Goal: Task Accomplishment & Management: Use online tool/utility

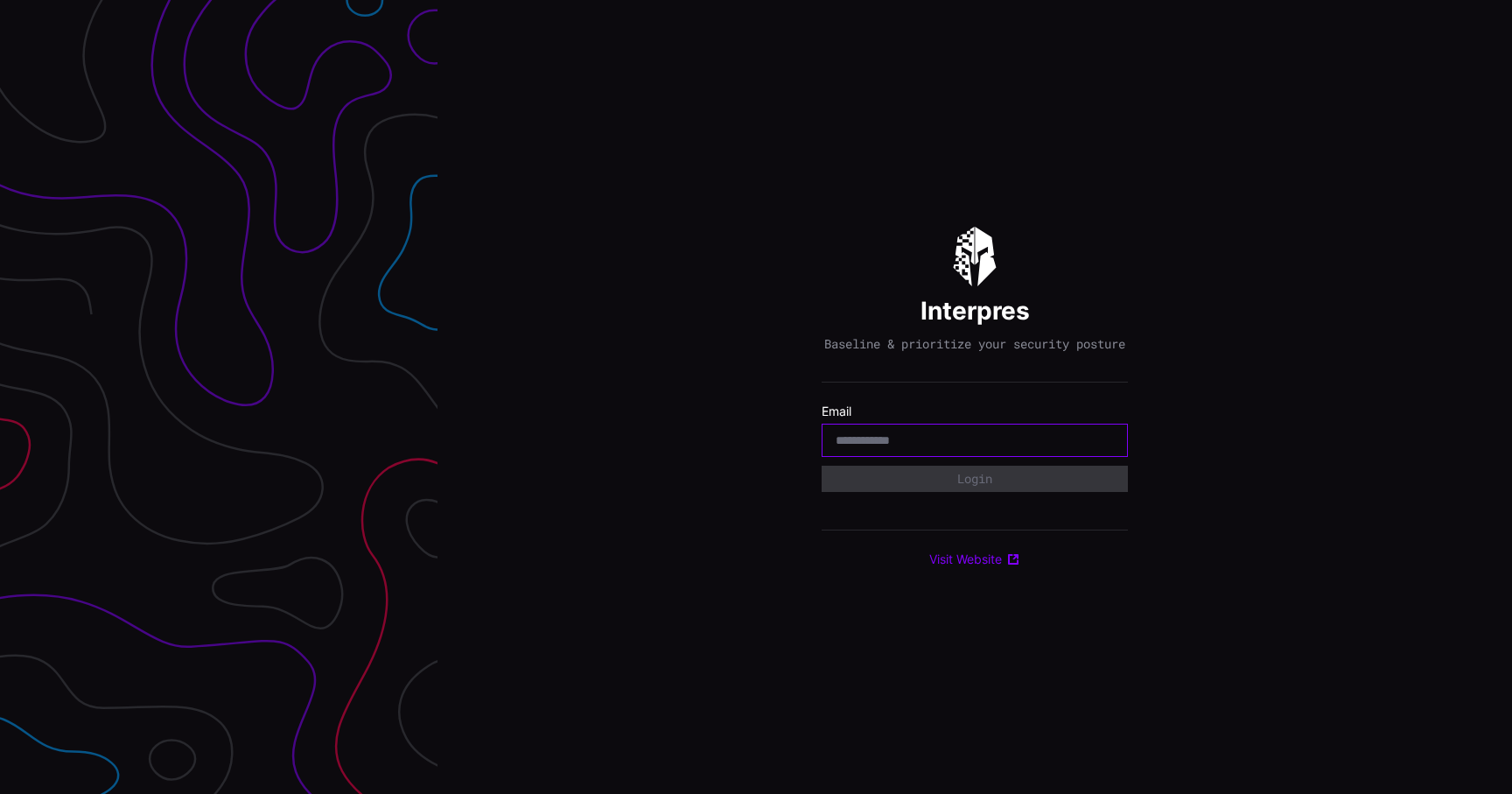
click at [873, 447] on input "email" at bounding box center [974, 440] width 278 height 15
click at [854, 440] on input "email" at bounding box center [974, 440] width 278 height 15
click at [861, 448] on input "email" at bounding box center [974, 440] width 278 height 15
type input "**********"
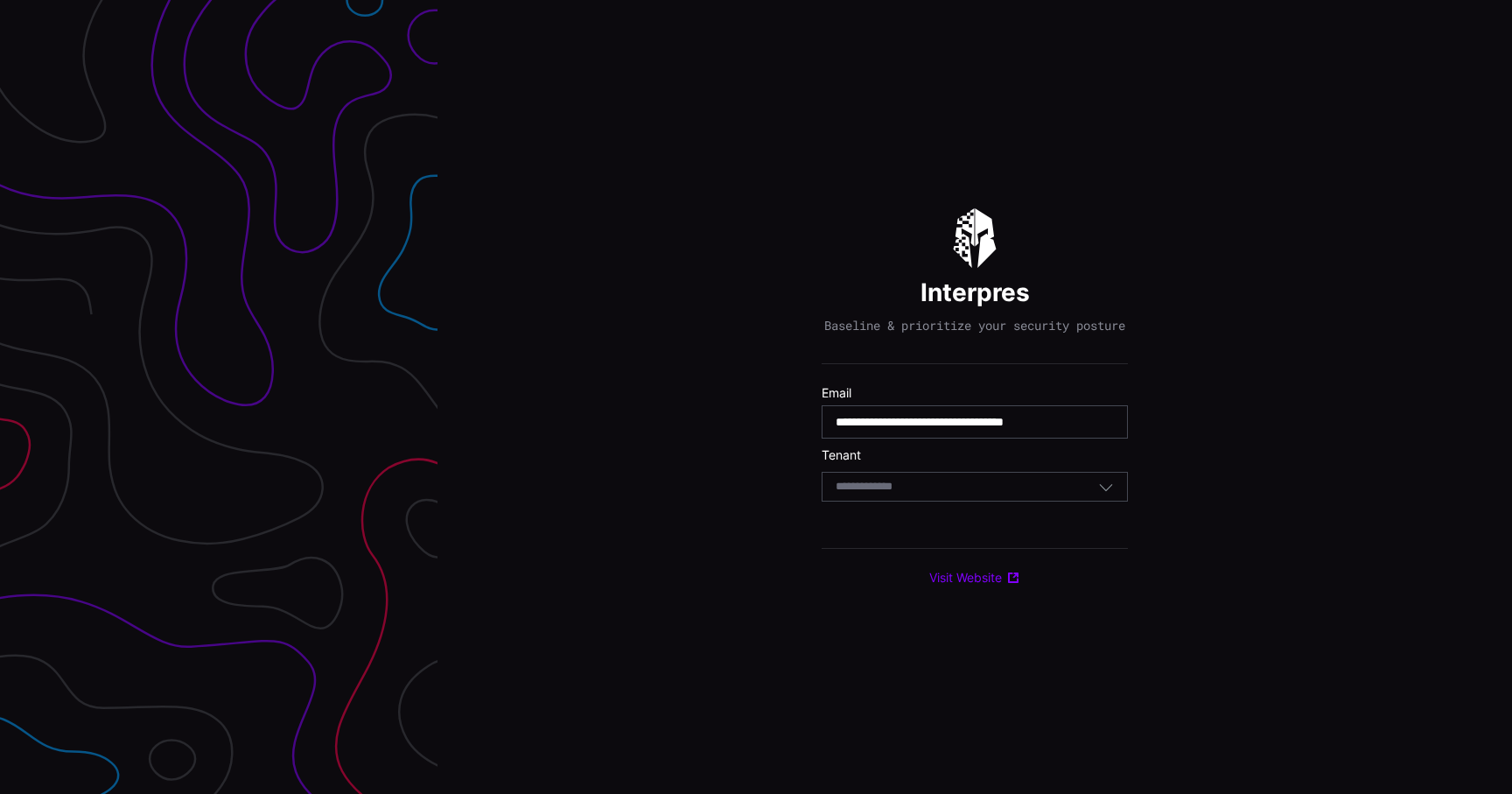
click at [904, 495] on input at bounding box center [881, 487] width 90 height 15
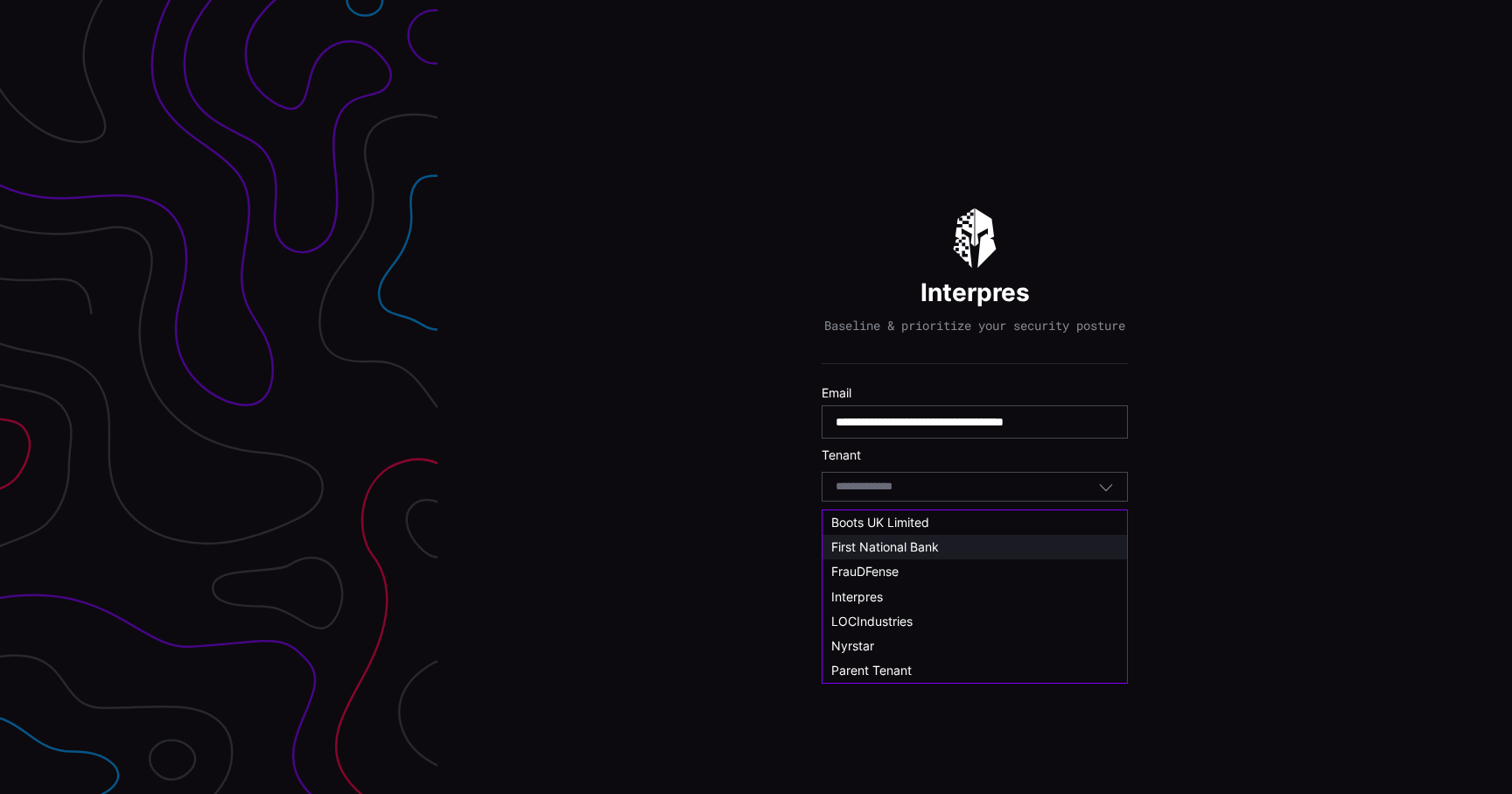
click at [898, 548] on span "First National Bank" at bounding box center [884, 547] width 108 height 15
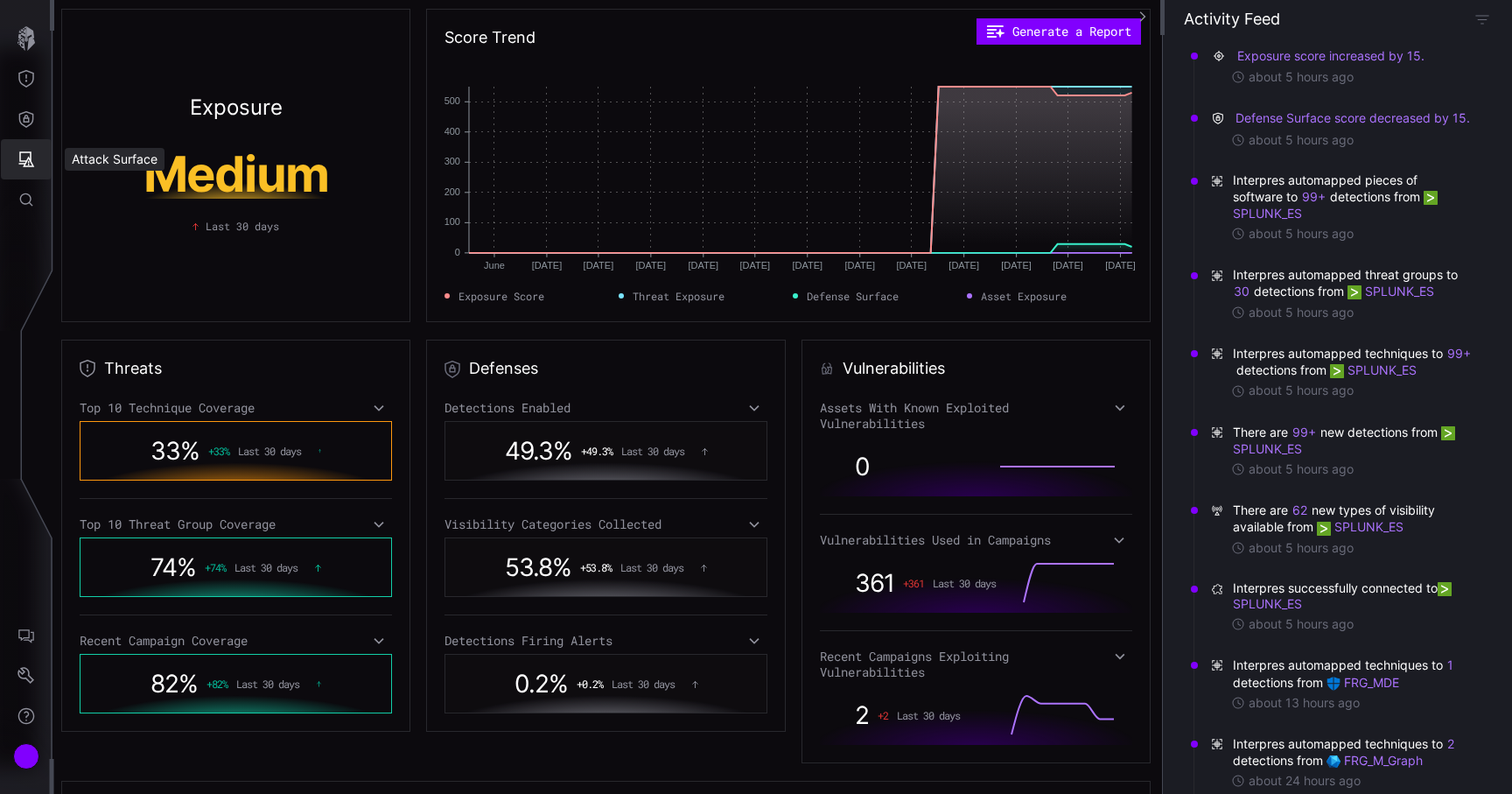
click at [29, 149] on button "Attack Surface" at bounding box center [26, 160] width 51 height 40
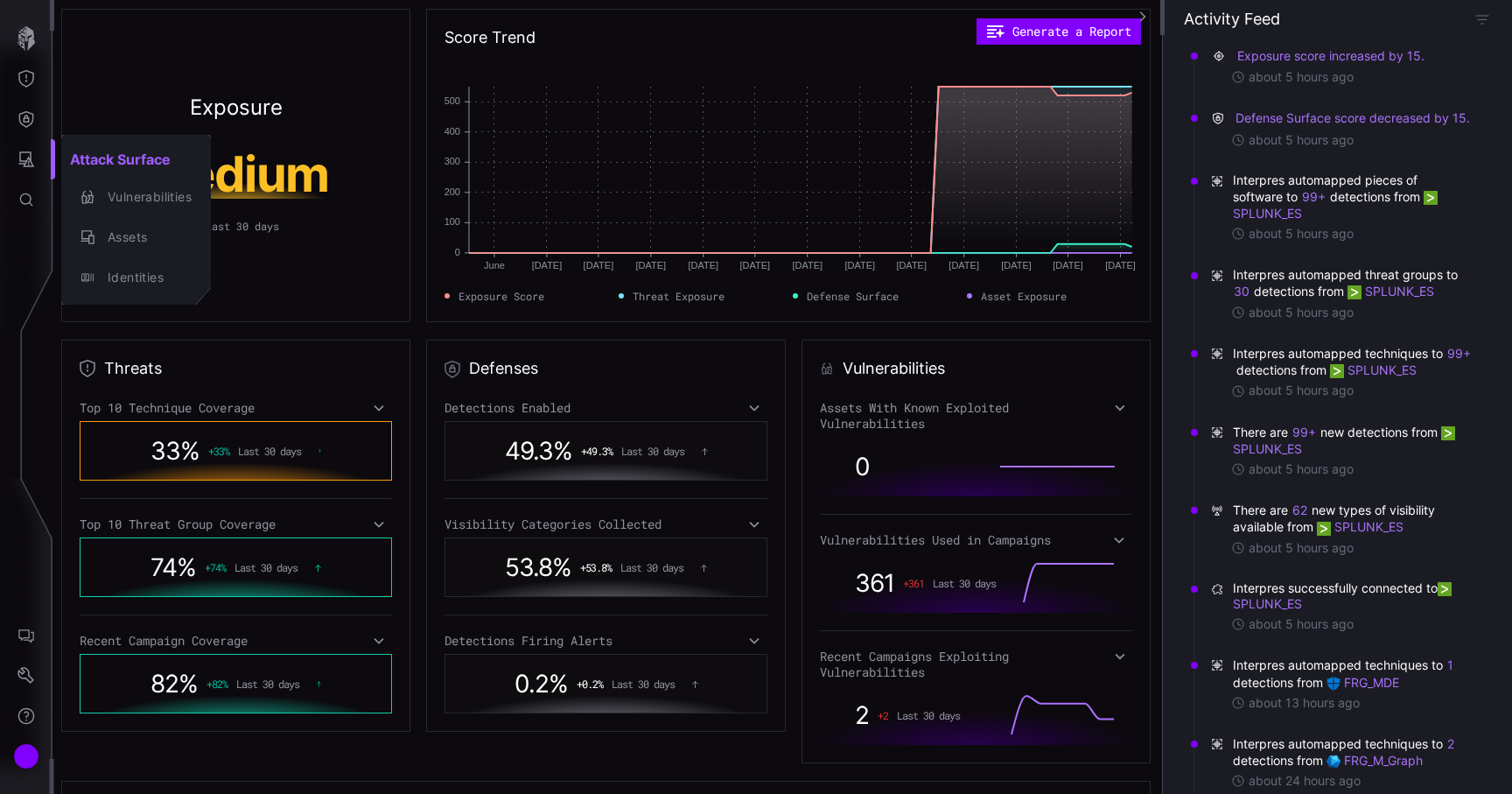
click at [22, 126] on div at bounding box center [756, 397] width 1512 height 794
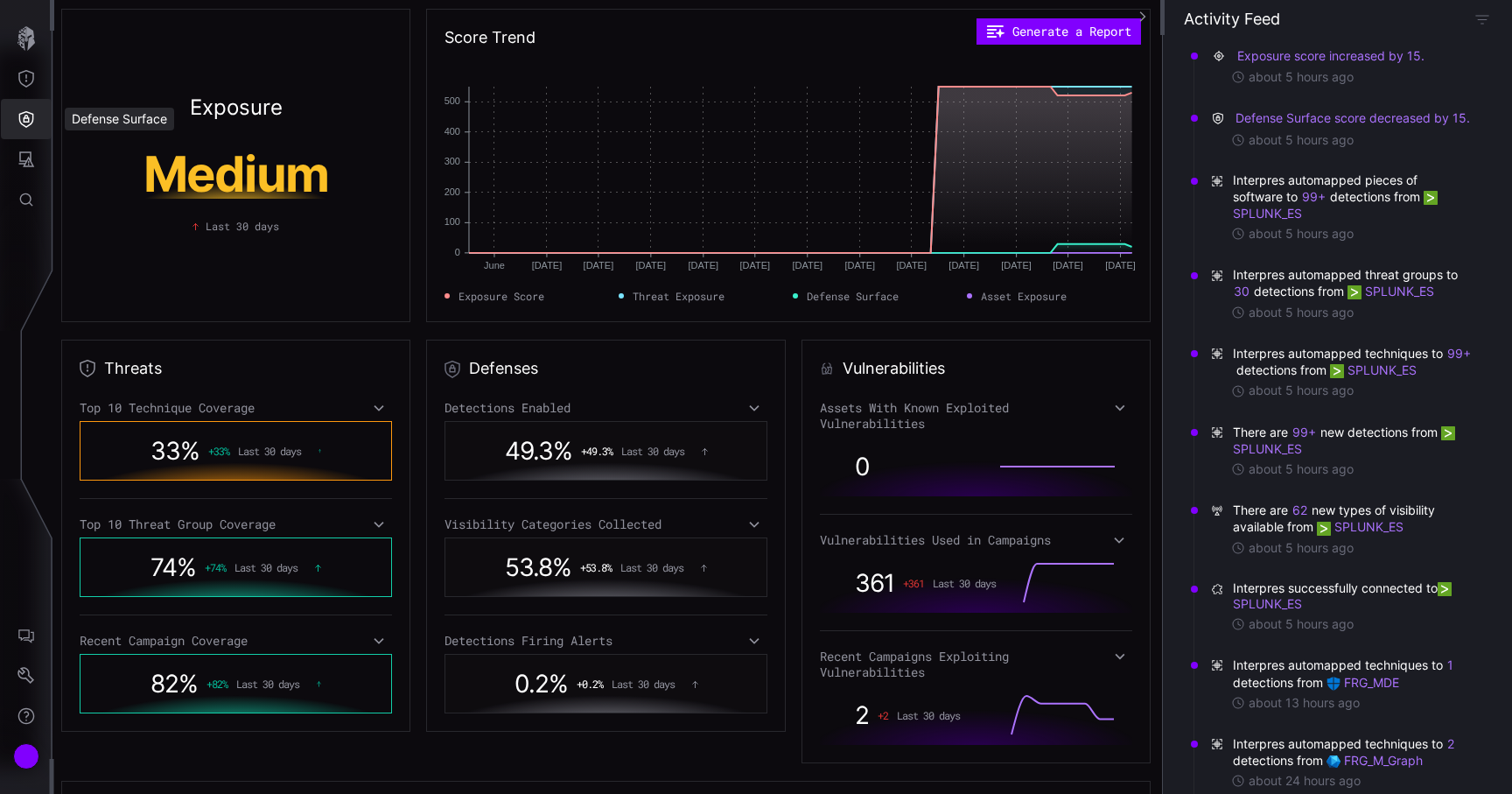
click at [22, 126] on icon "Defense Surface" at bounding box center [26, 118] width 17 height 17
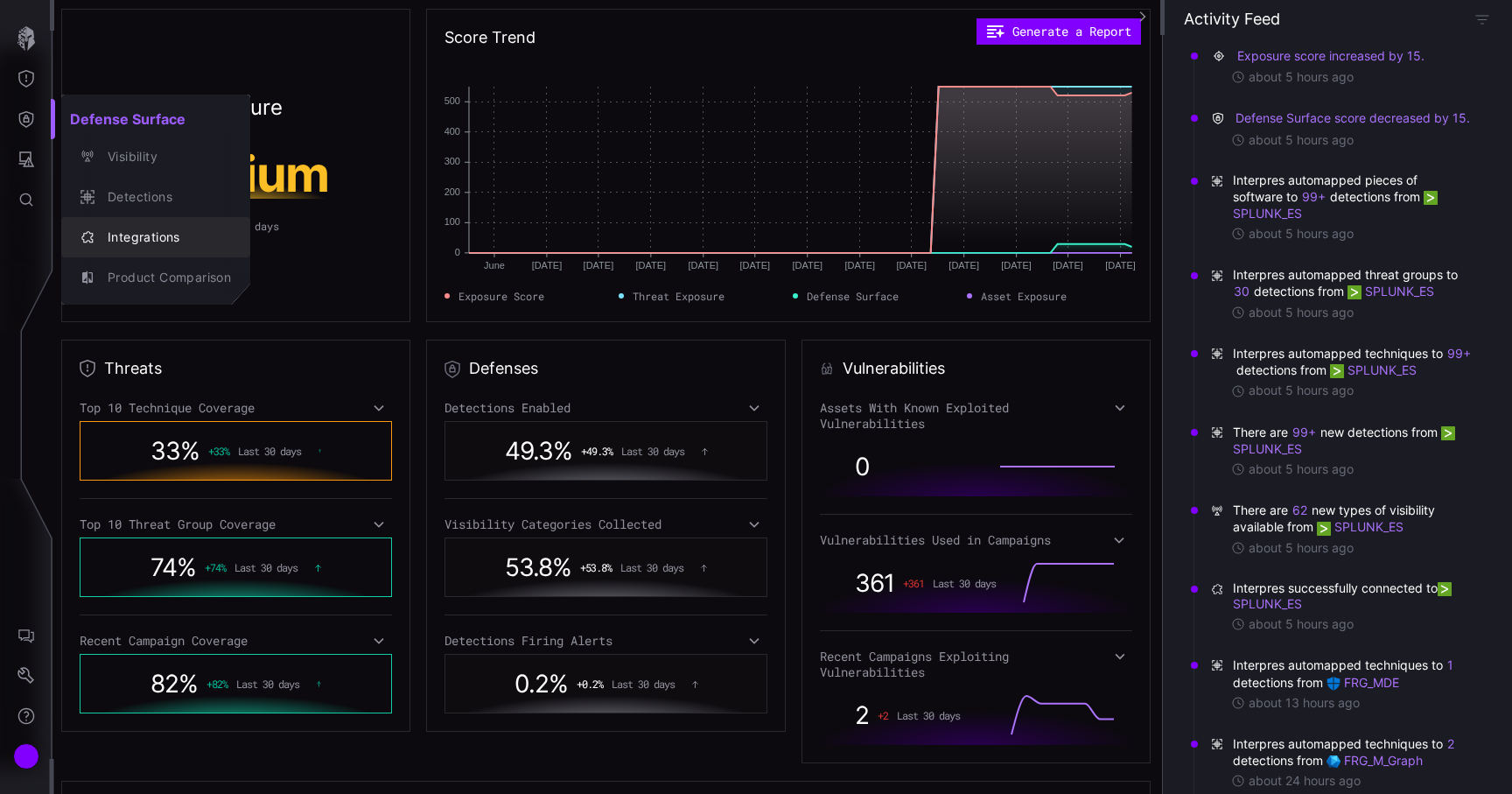
click at [120, 226] on div "Integrations" at bounding box center [165, 237] width 132 height 22
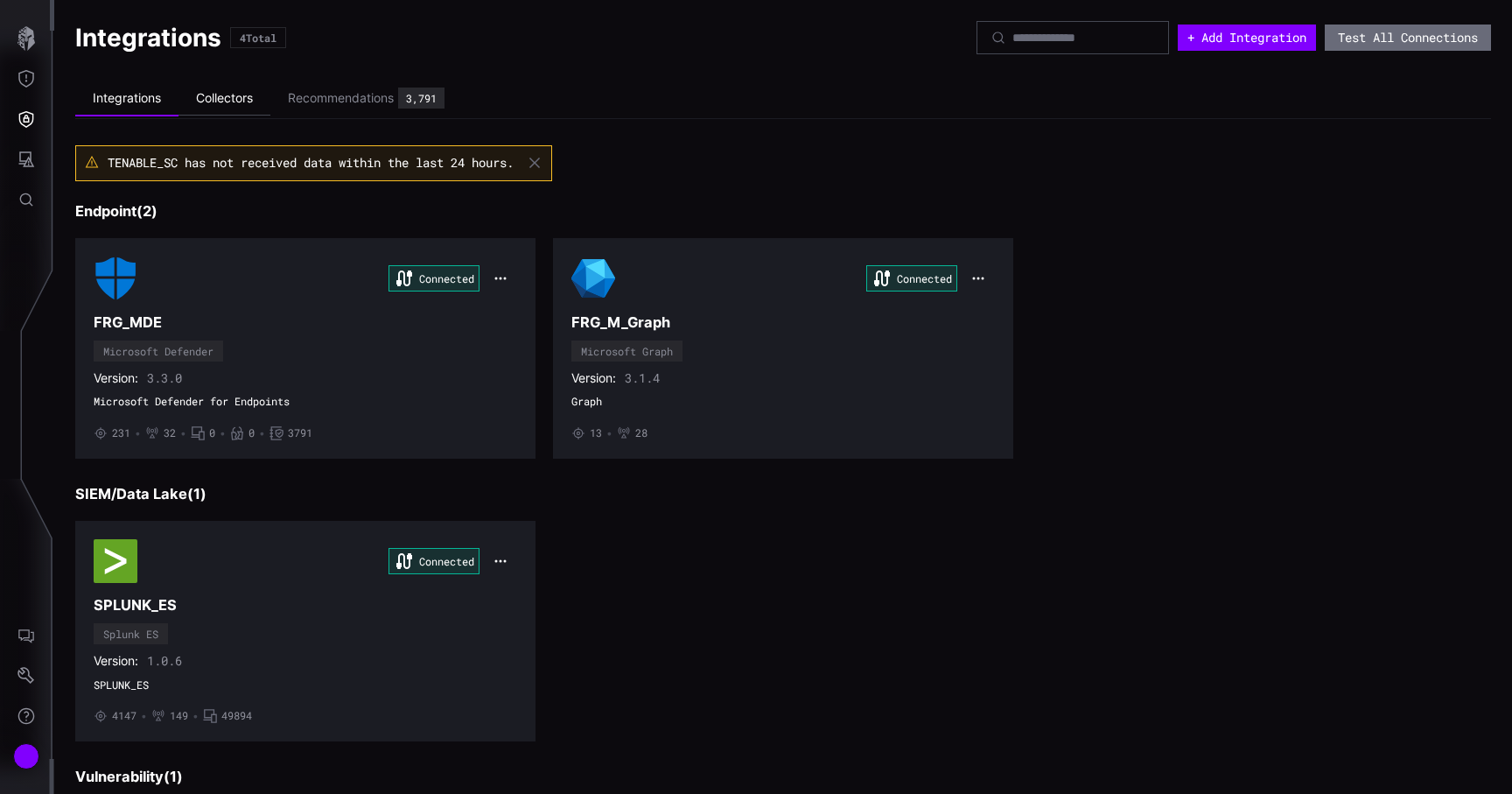
click at [231, 104] on li "Collectors" at bounding box center [224, 98] width 92 height 34
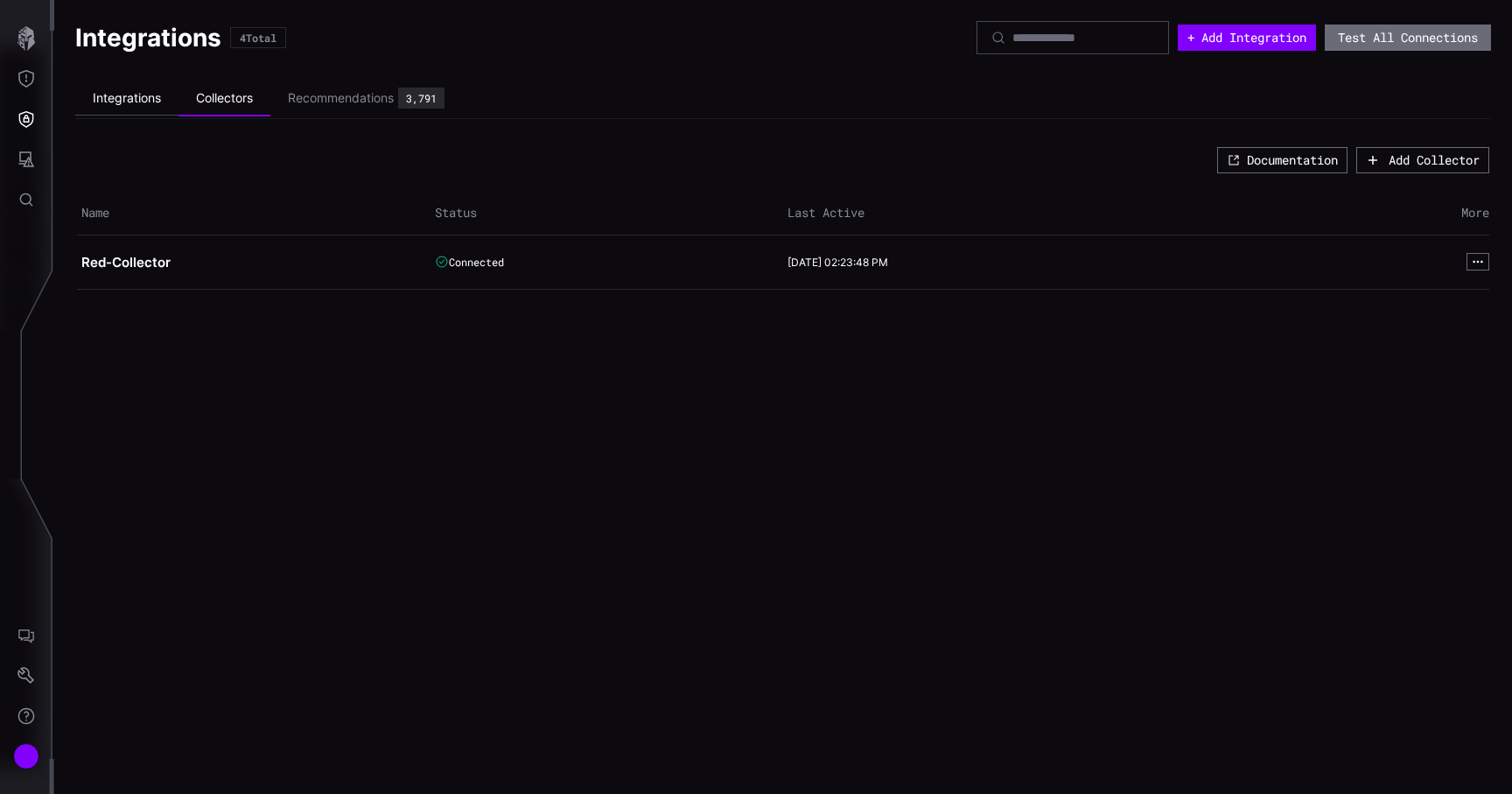
click at [149, 108] on li "Integrations" at bounding box center [127, 98] width 103 height 34
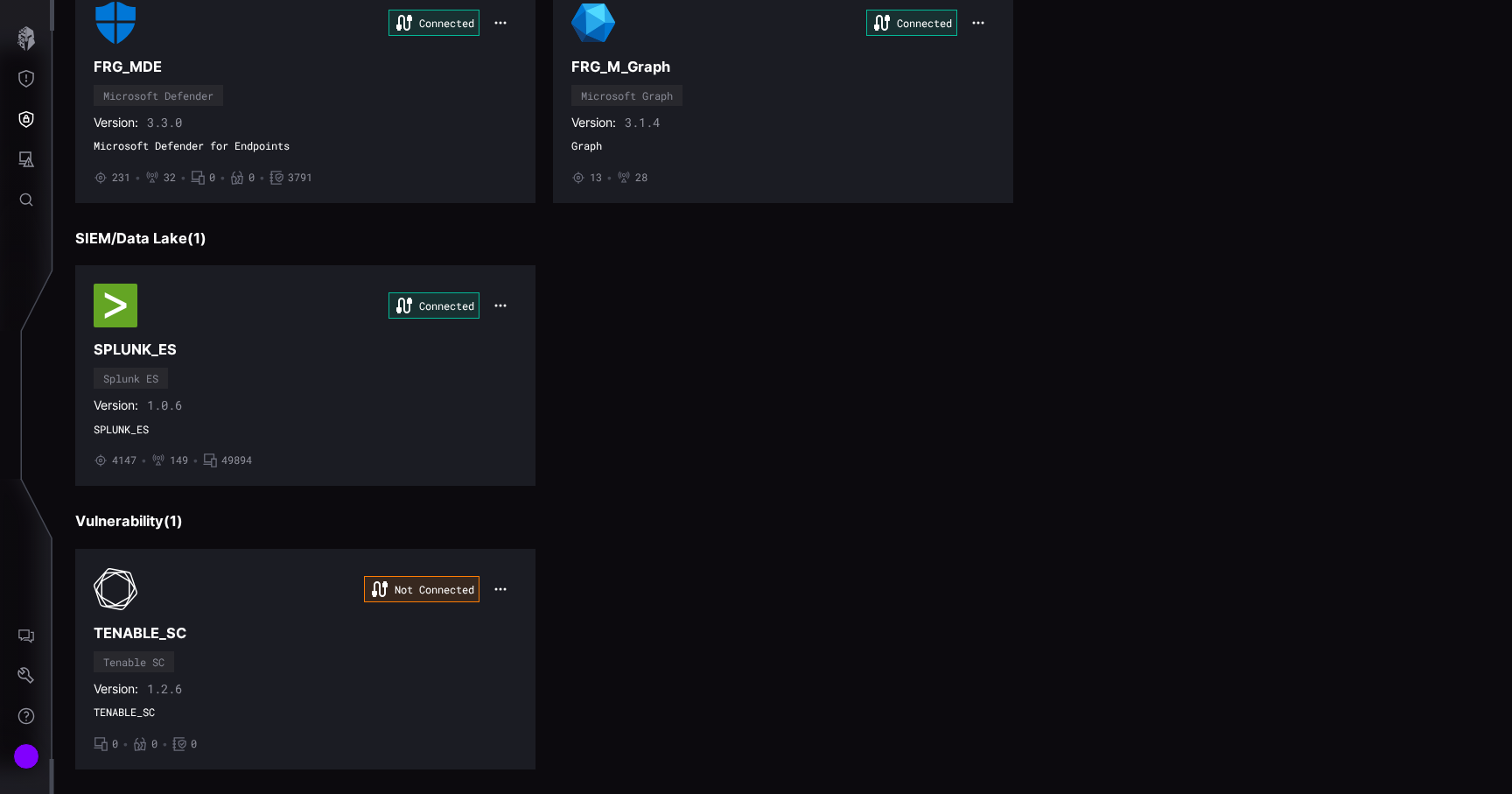
scroll to position [277, 0]
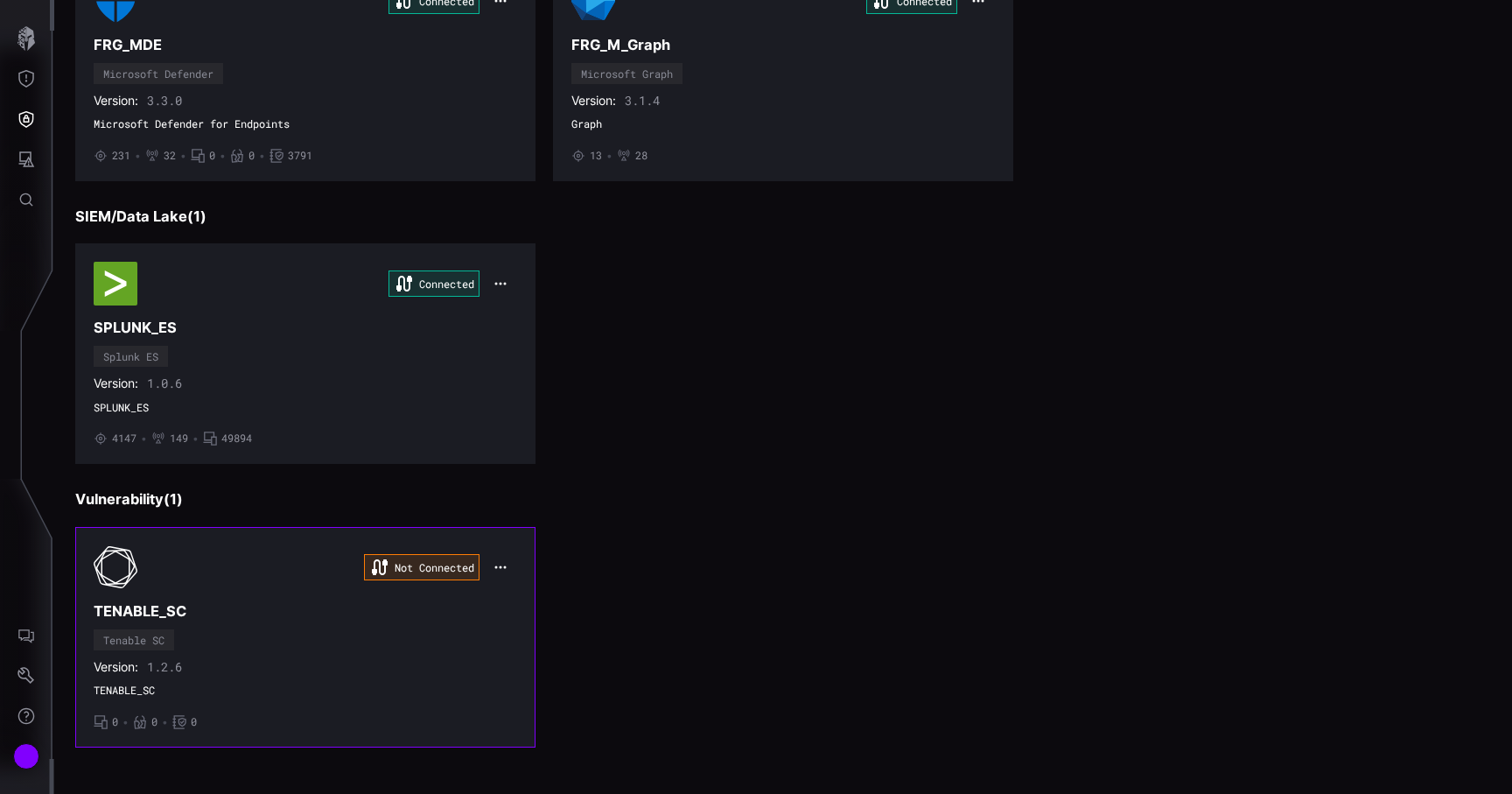
click at [429, 605] on h3 "TENABLE_SC" at bounding box center [305, 611] width 423 height 18
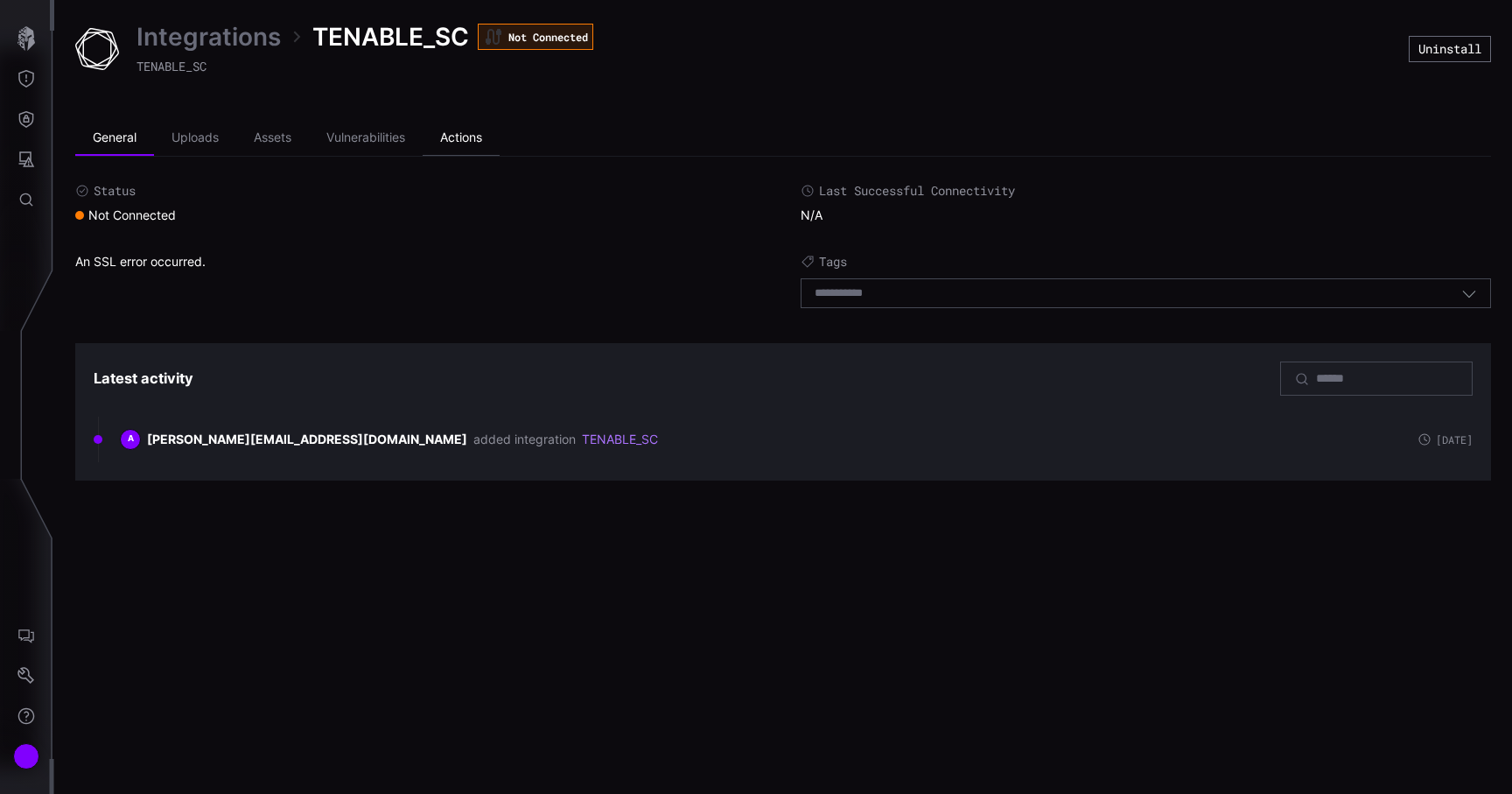
click at [463, 127] on li "Actions" at bounding box center [461, 138] width 77 height 35
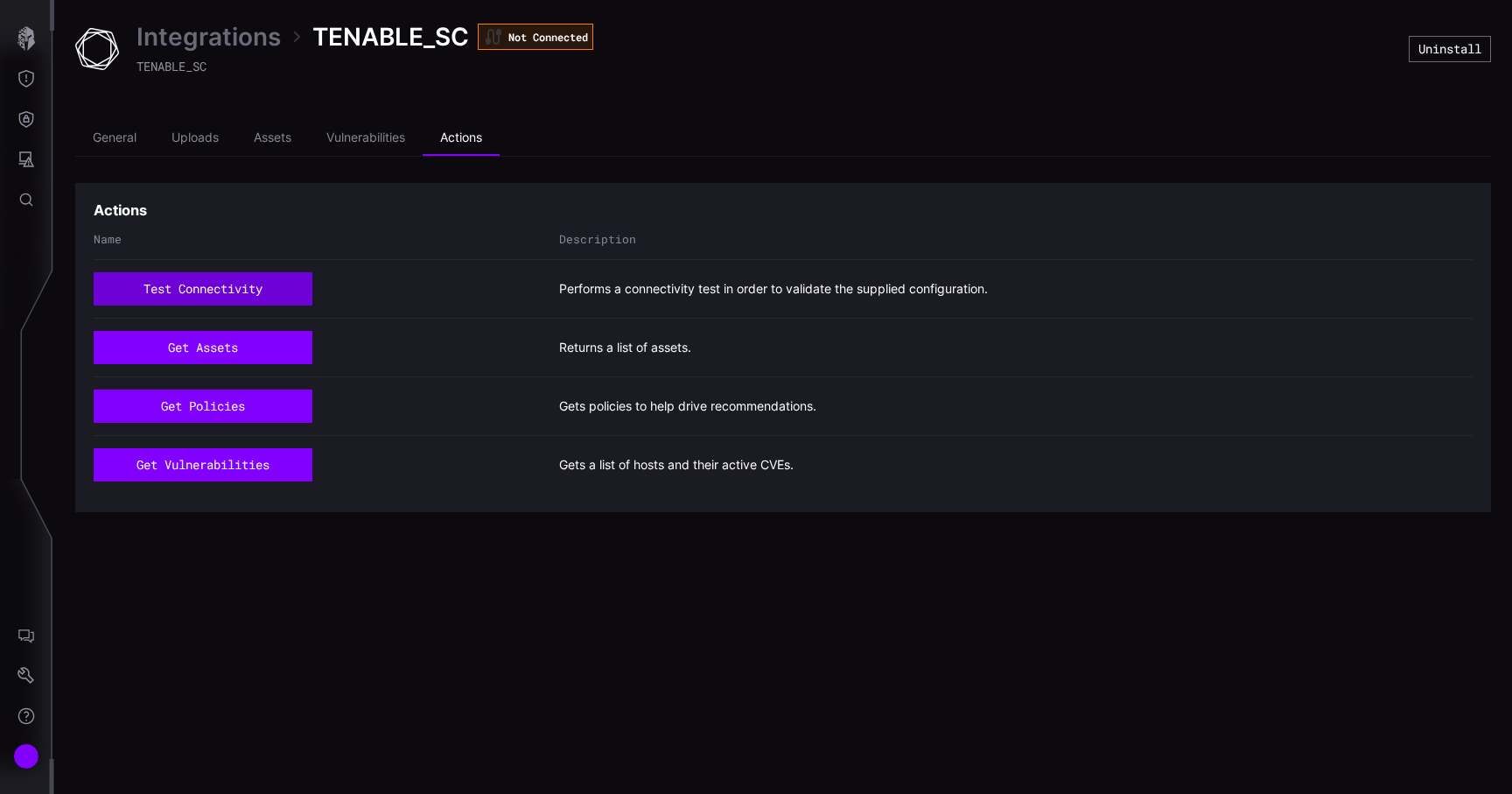
click at [224, 288] on button "test connectivity" at bounding box center [202, 289] width 219 height 33
click at [249, 36] on link "Integrations" at bounding box center [208, 36] width 144 height 32
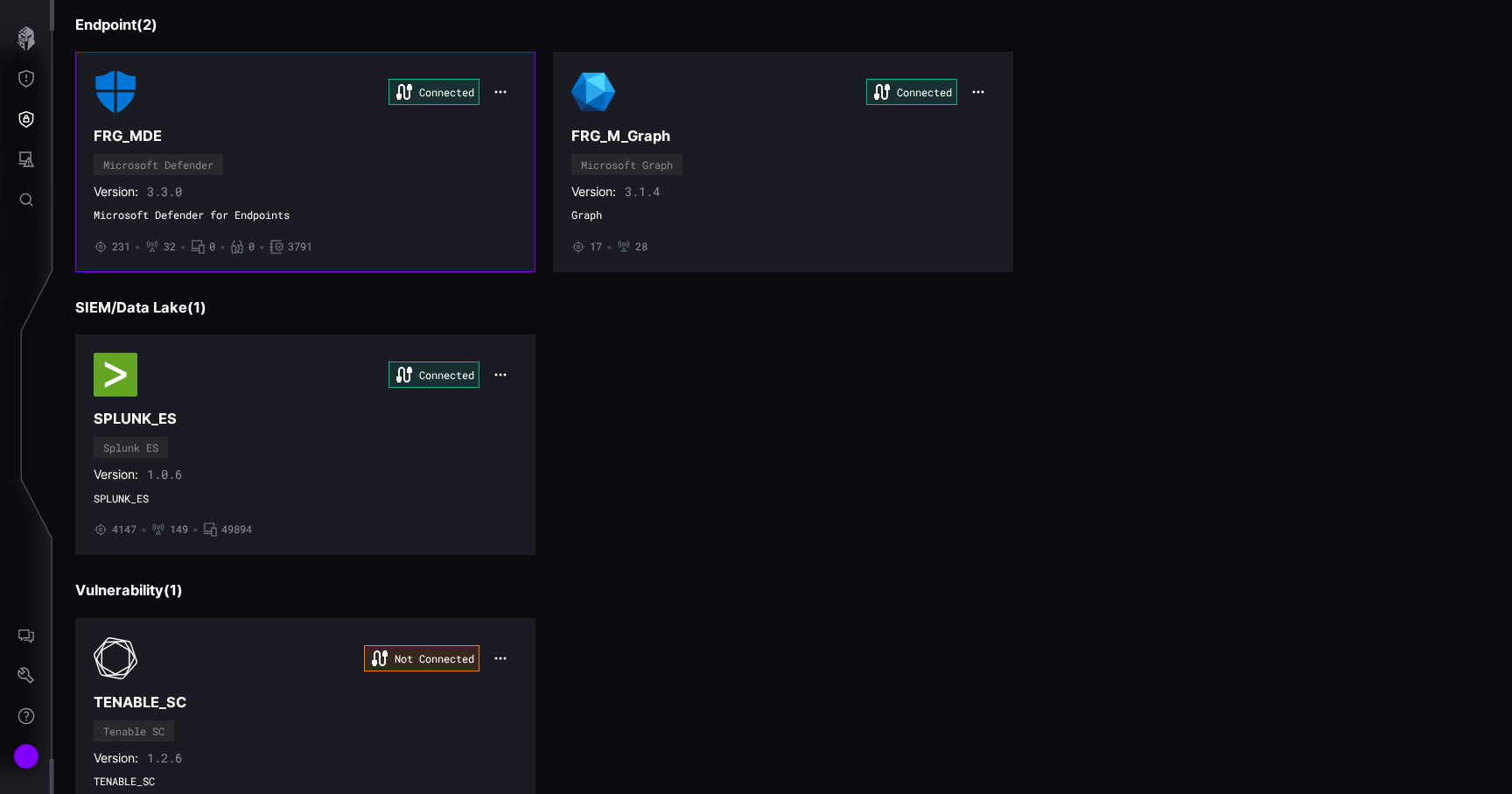
scroll to position [277, 0]
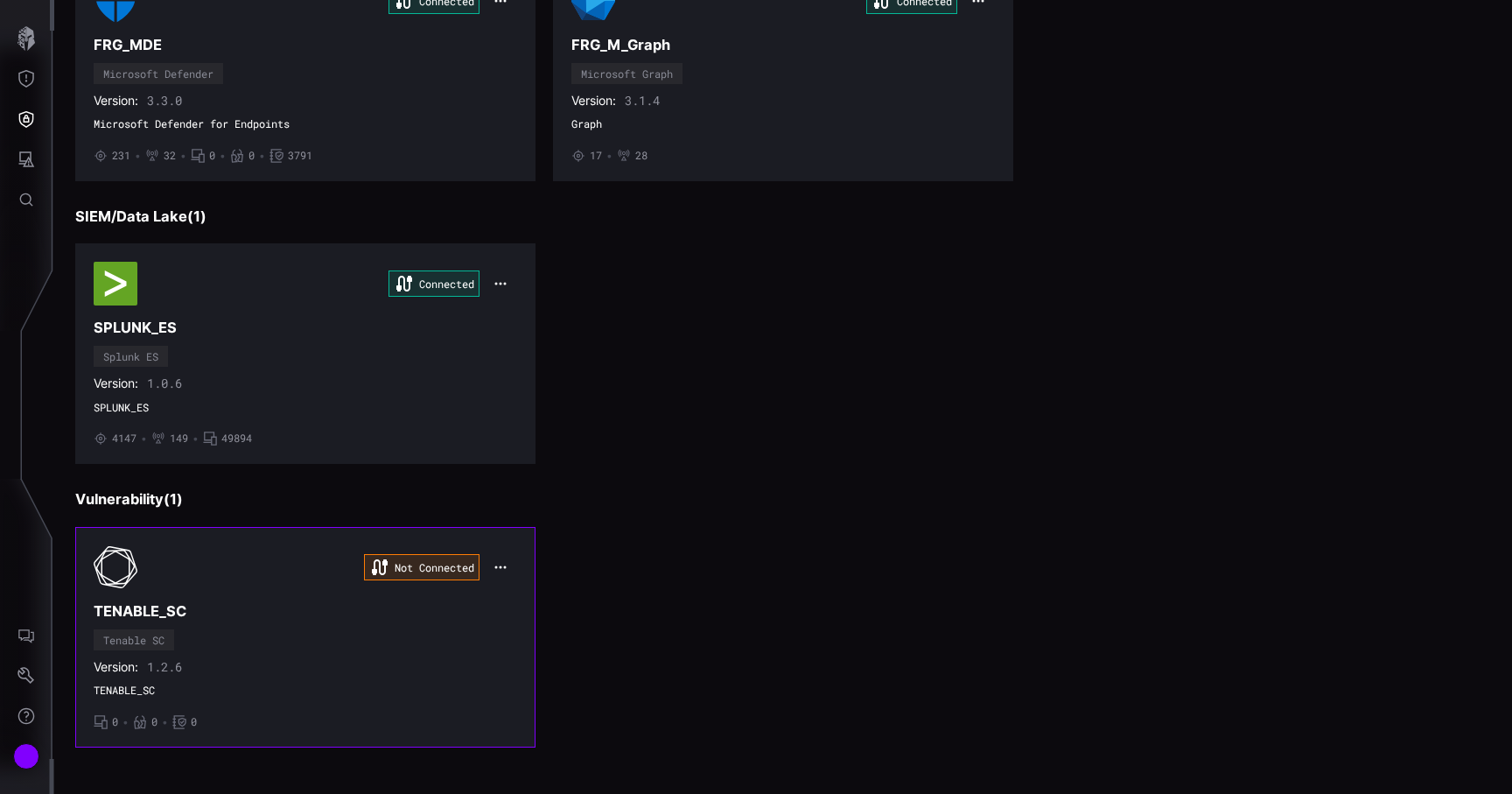
click at [381, 655] on div "Not Connected TENABLE_SC Tenable SC Version: 1.2.6 TENABLE_SC • 0 • 0 • 0" at bounding box center [305, 637] width 423 height 183
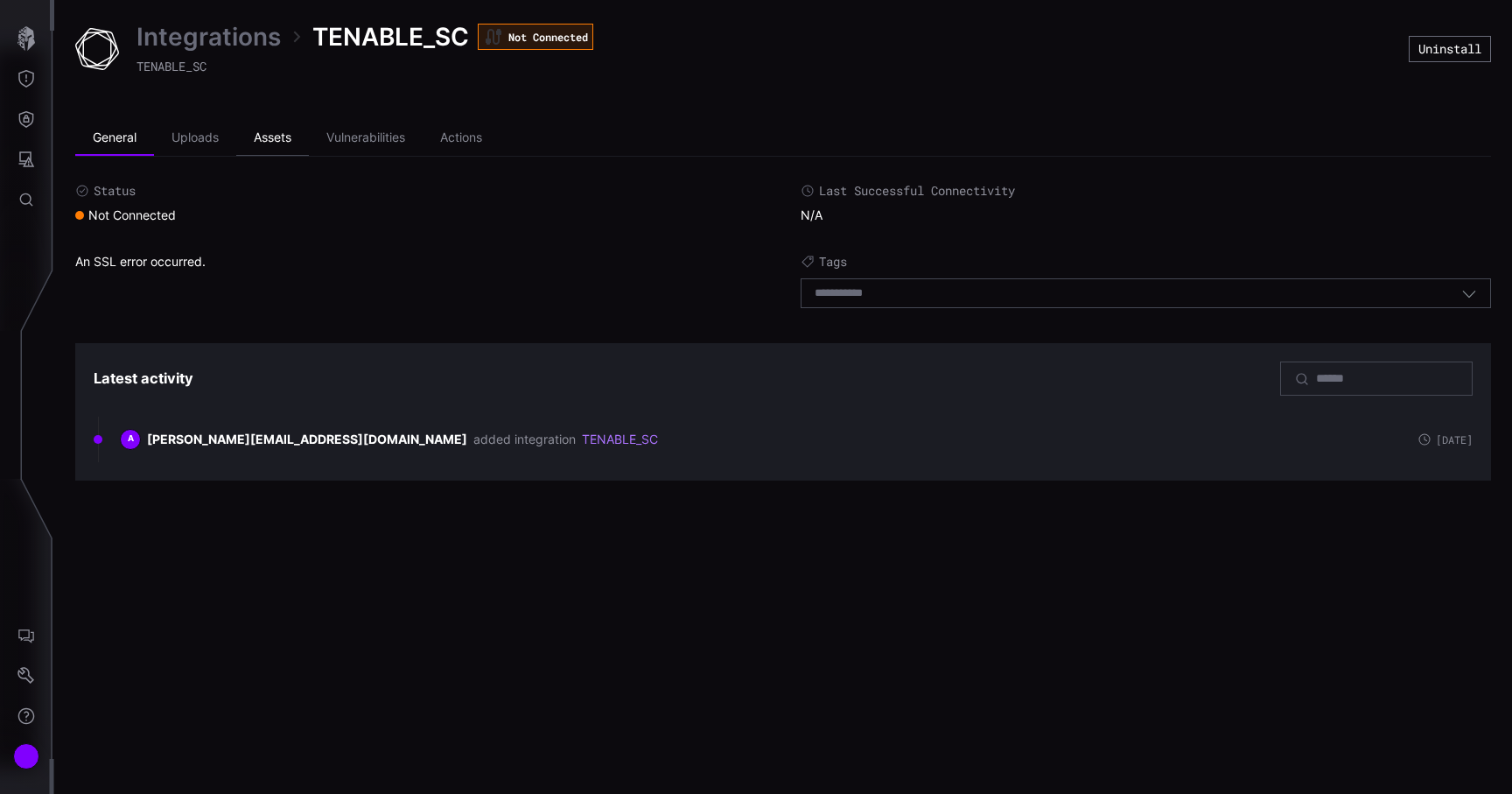
click at [290, 135] on li "Assets" at bounding box center [272, 138] width 73 height 35
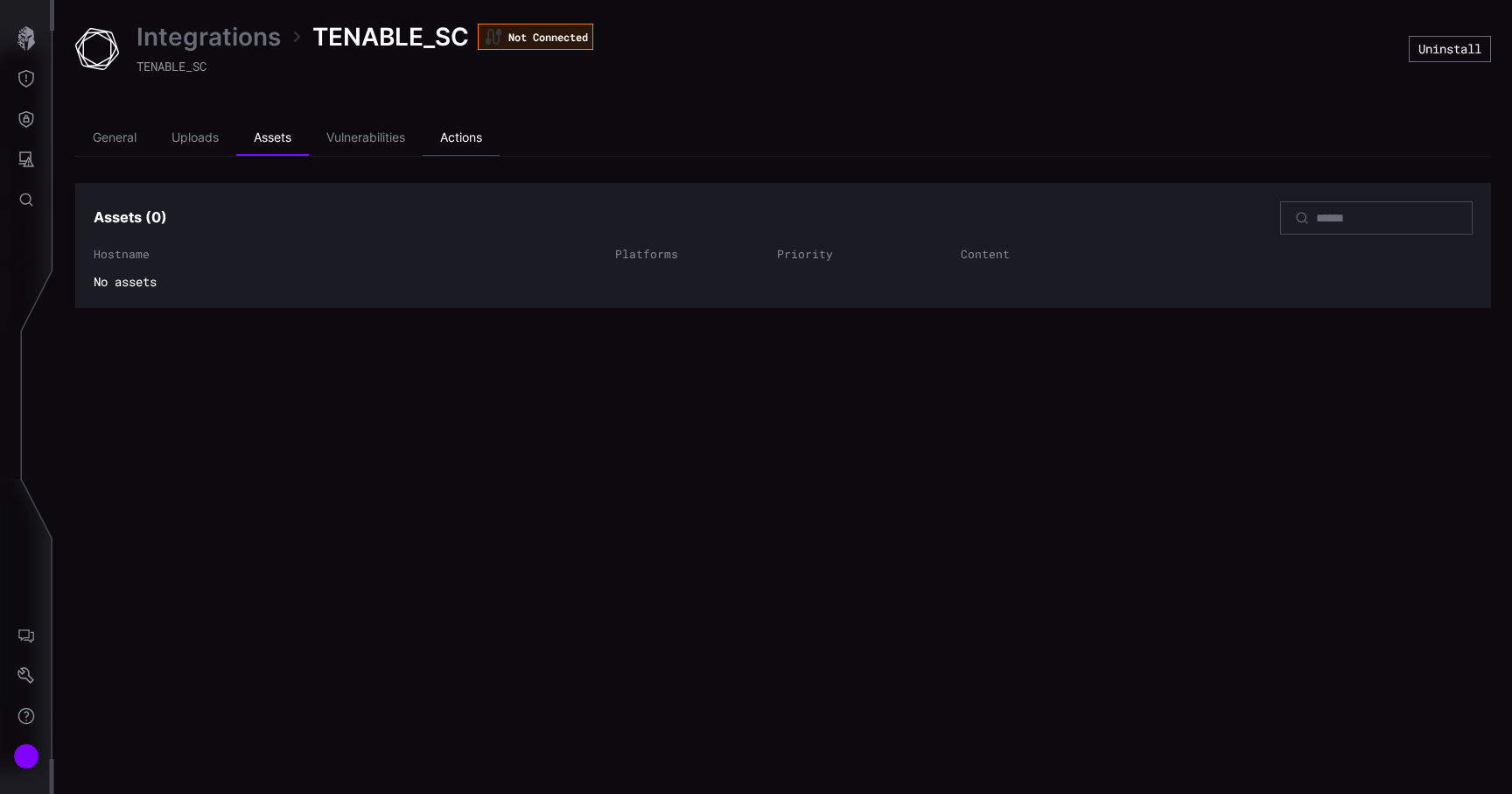
click at [448, 141] on li "Actions" at bounding box center [461, 138] width 77 height 35
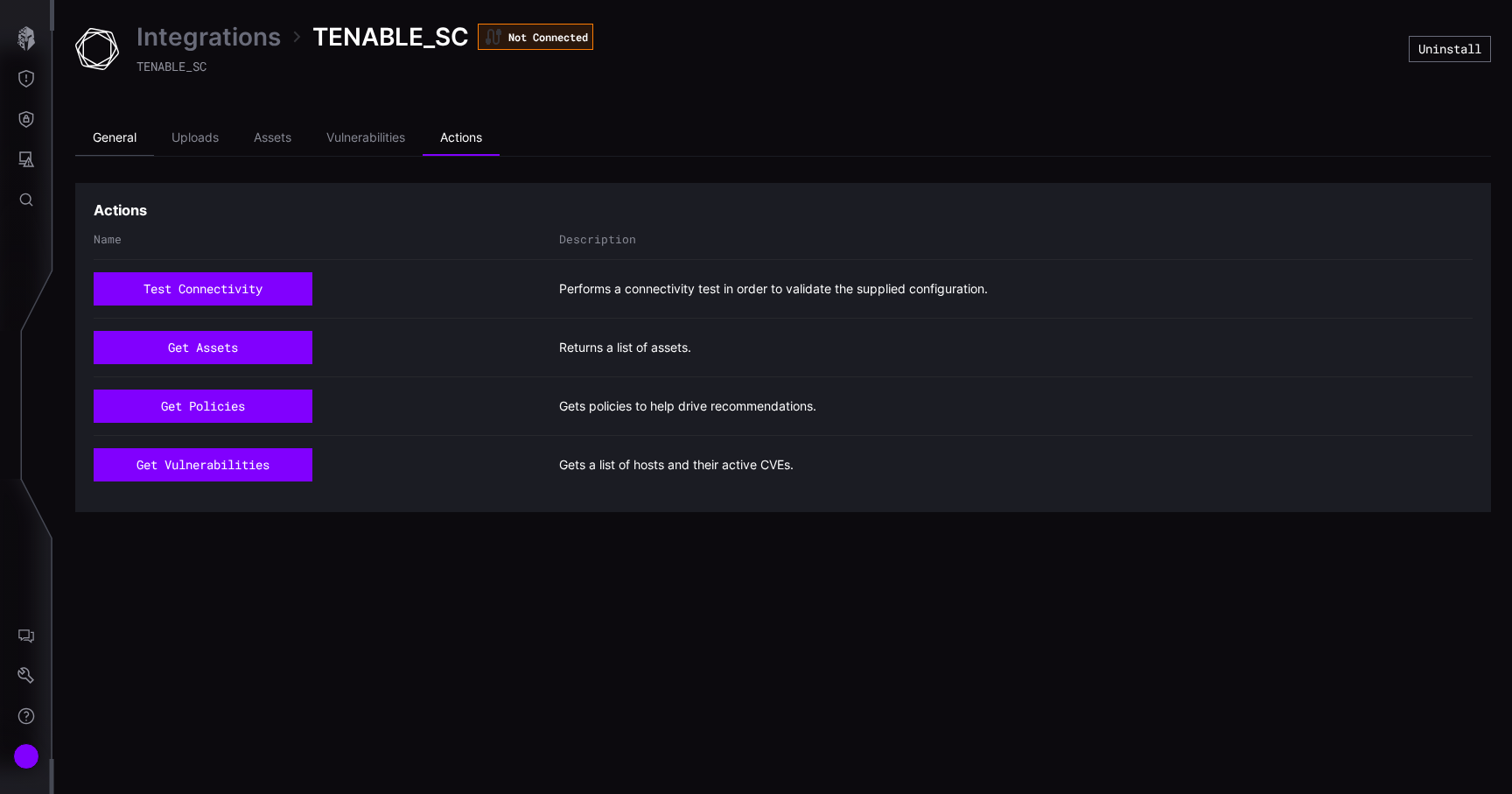
click at [115, 129] on li "General" at bounding box center [115, 138] width 78 height 35
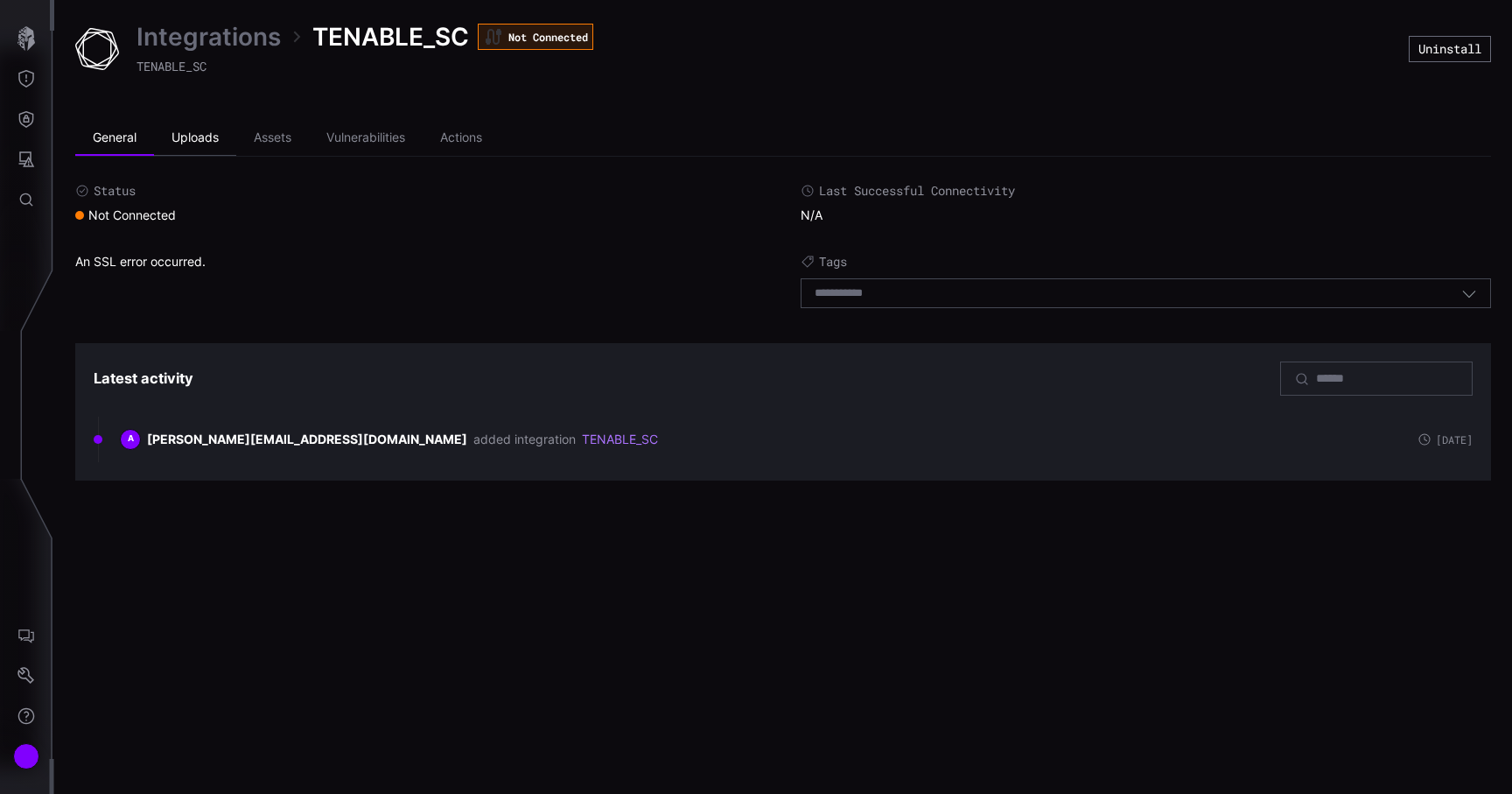
click at [202, 132] on li "Uploads" at bounding box center [195, 138] width 82 height 35
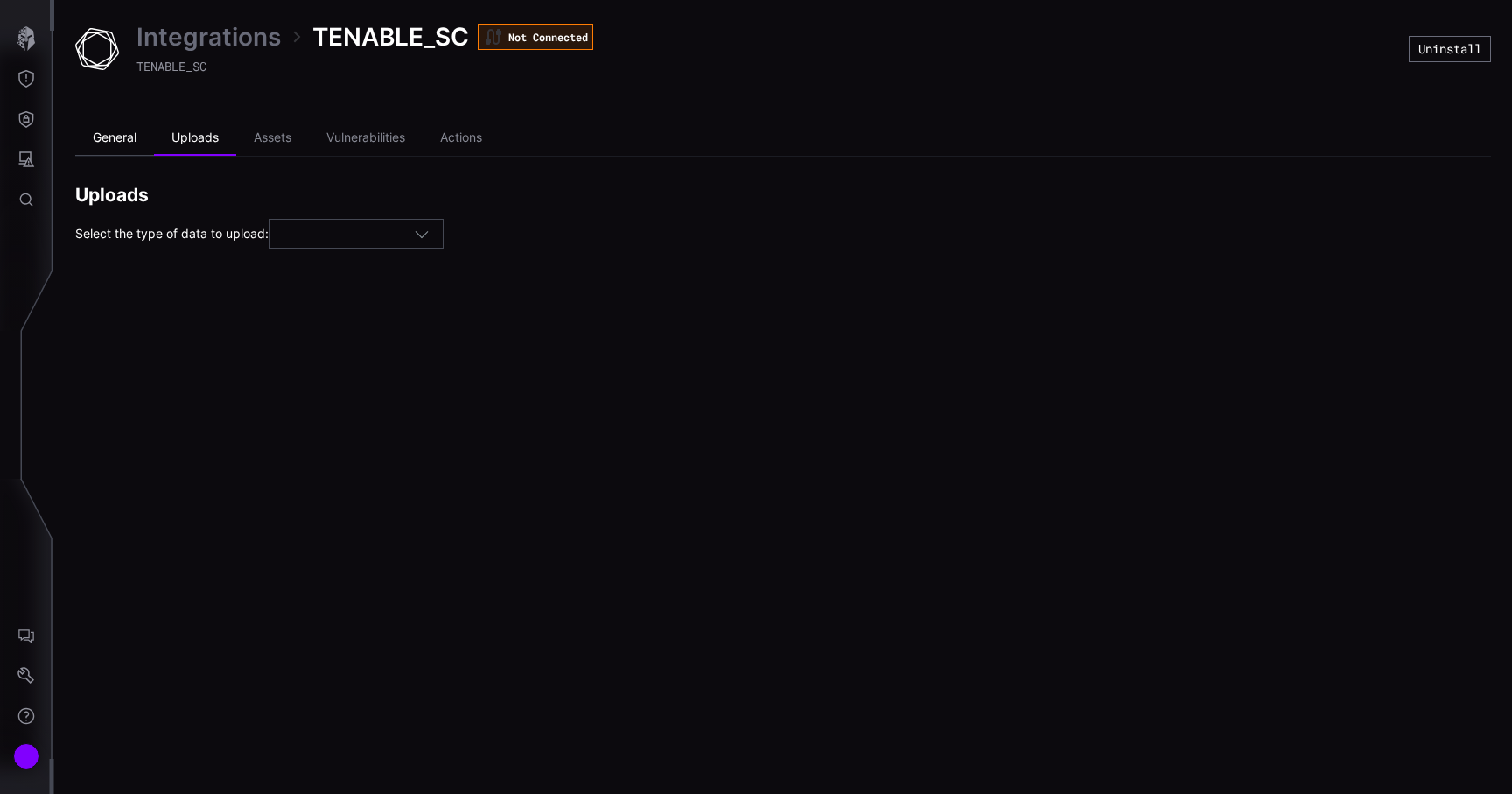
click at [122, 131] on li "General" at bounding box center [115, 138] width 78 height 35
